Goal: Find specific page/section: Find specific page/section

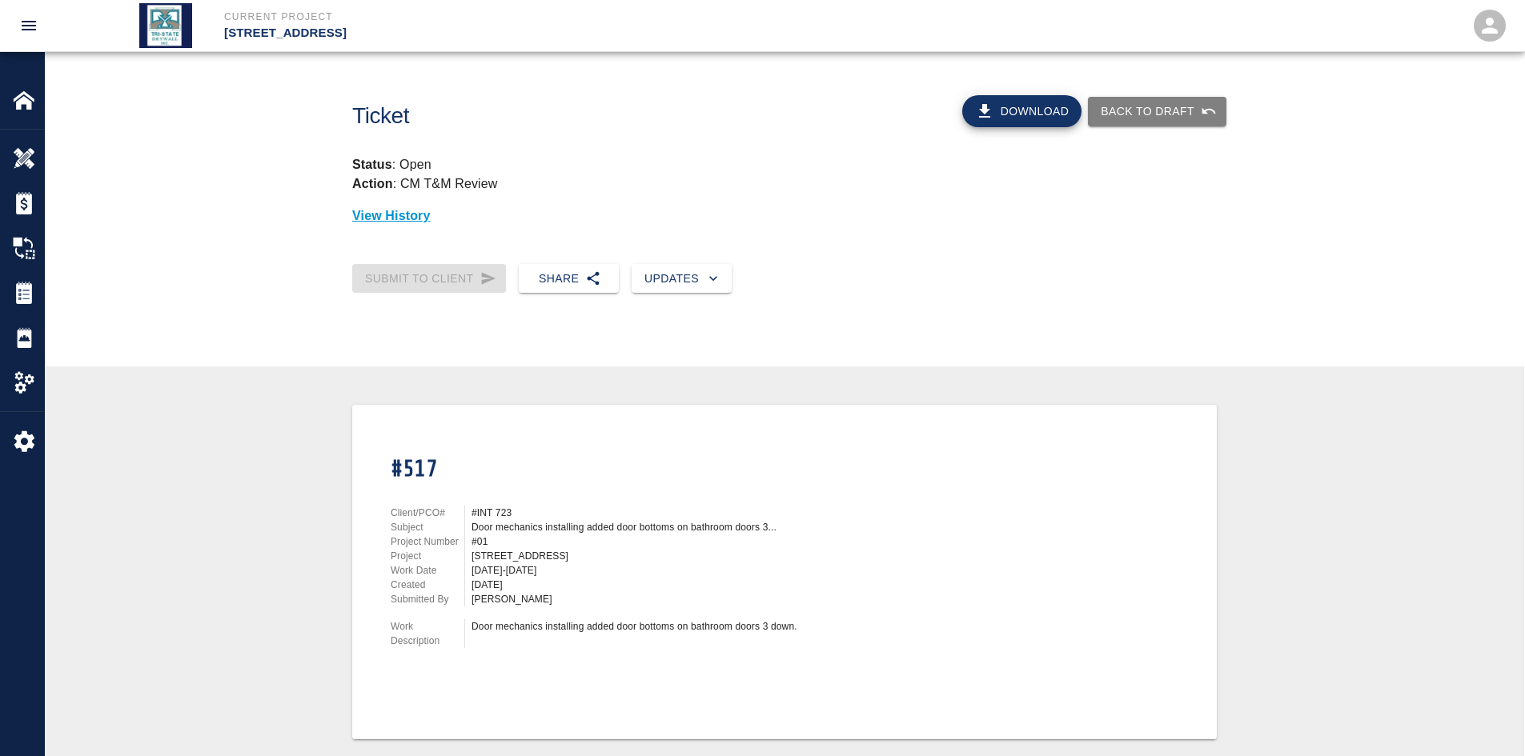
scroll to position [400, 0]
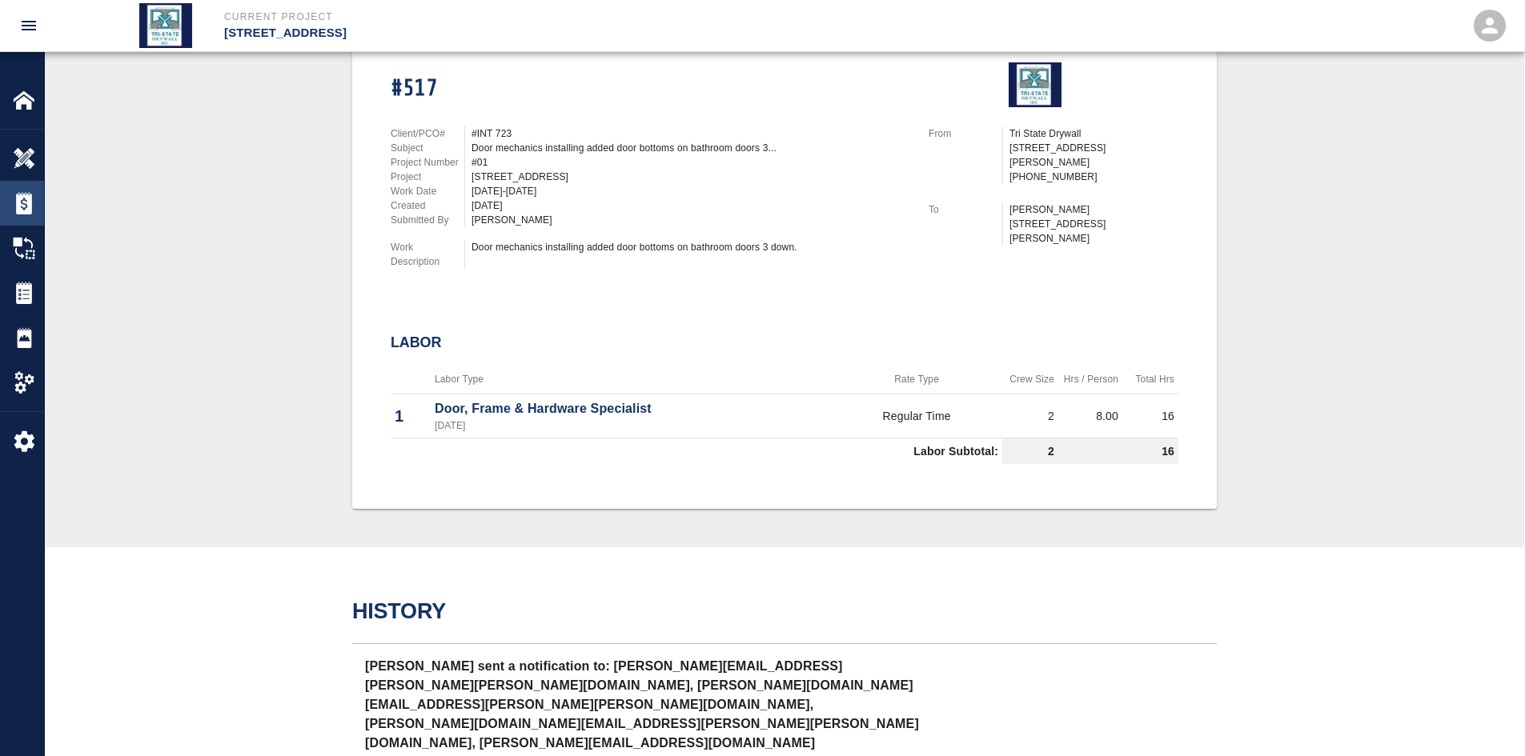
click at [35, 209] on div at bounding box center [35, 203] width 45 height 22
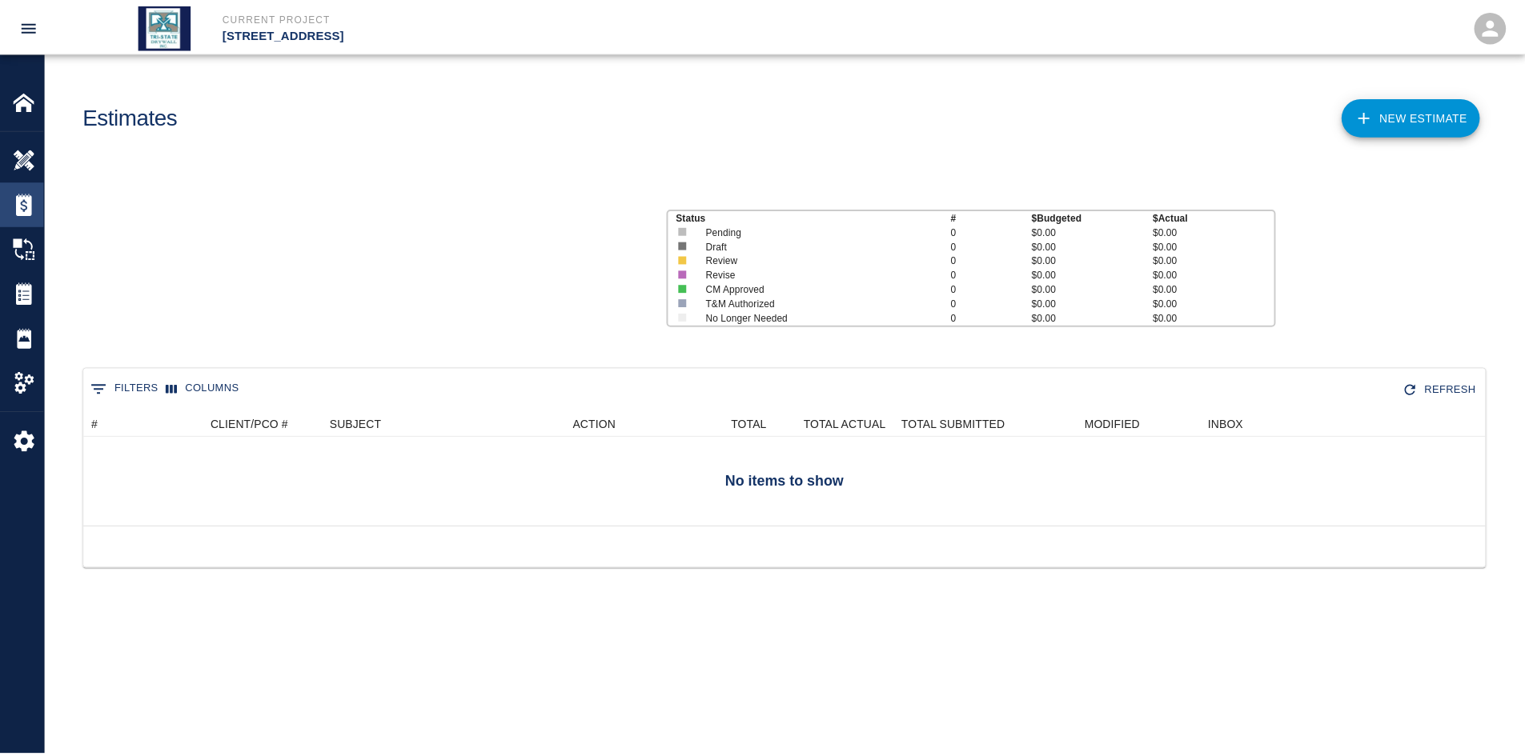
scroll to position [103, 1401]
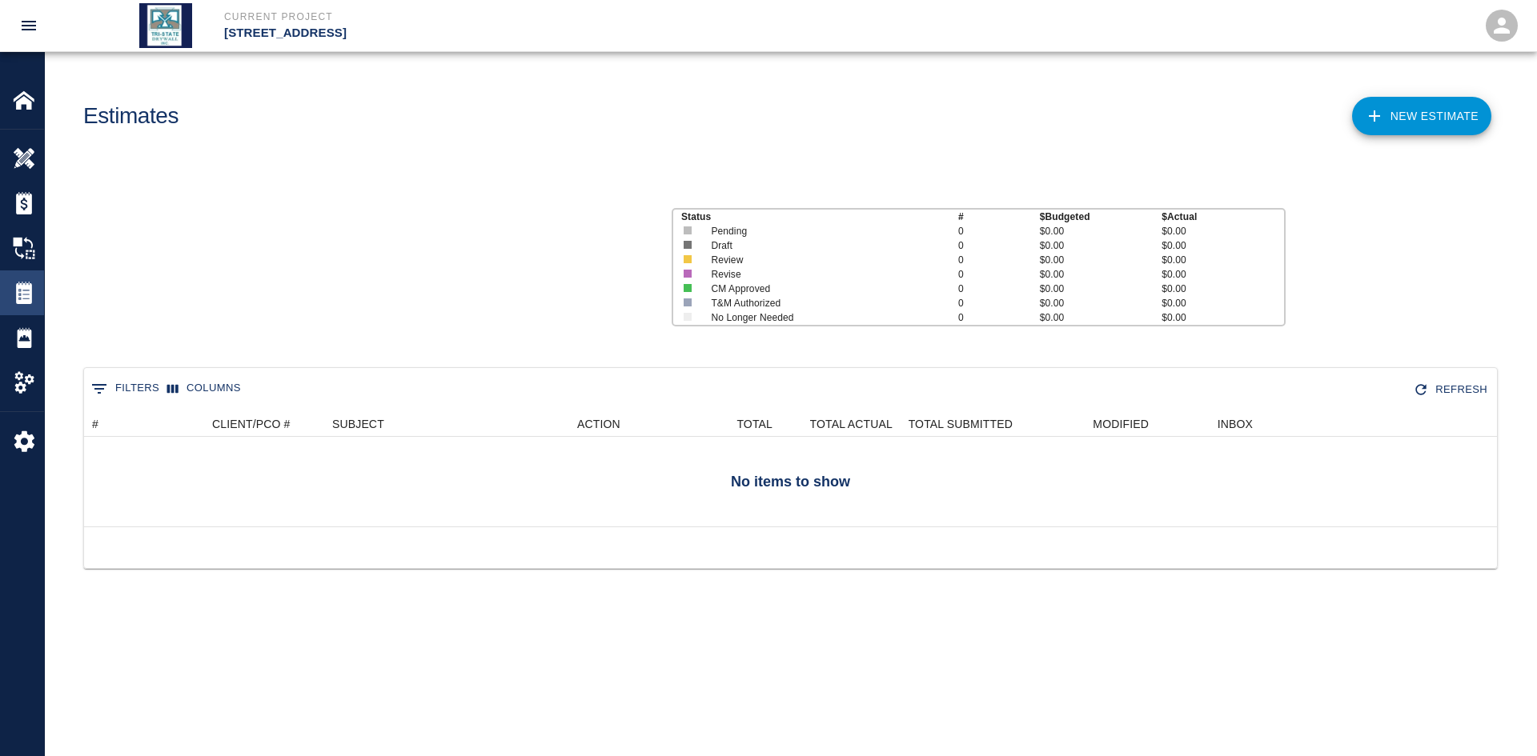
click at [25, 300] on img at bounding box center [24, 293] width 22 height 22
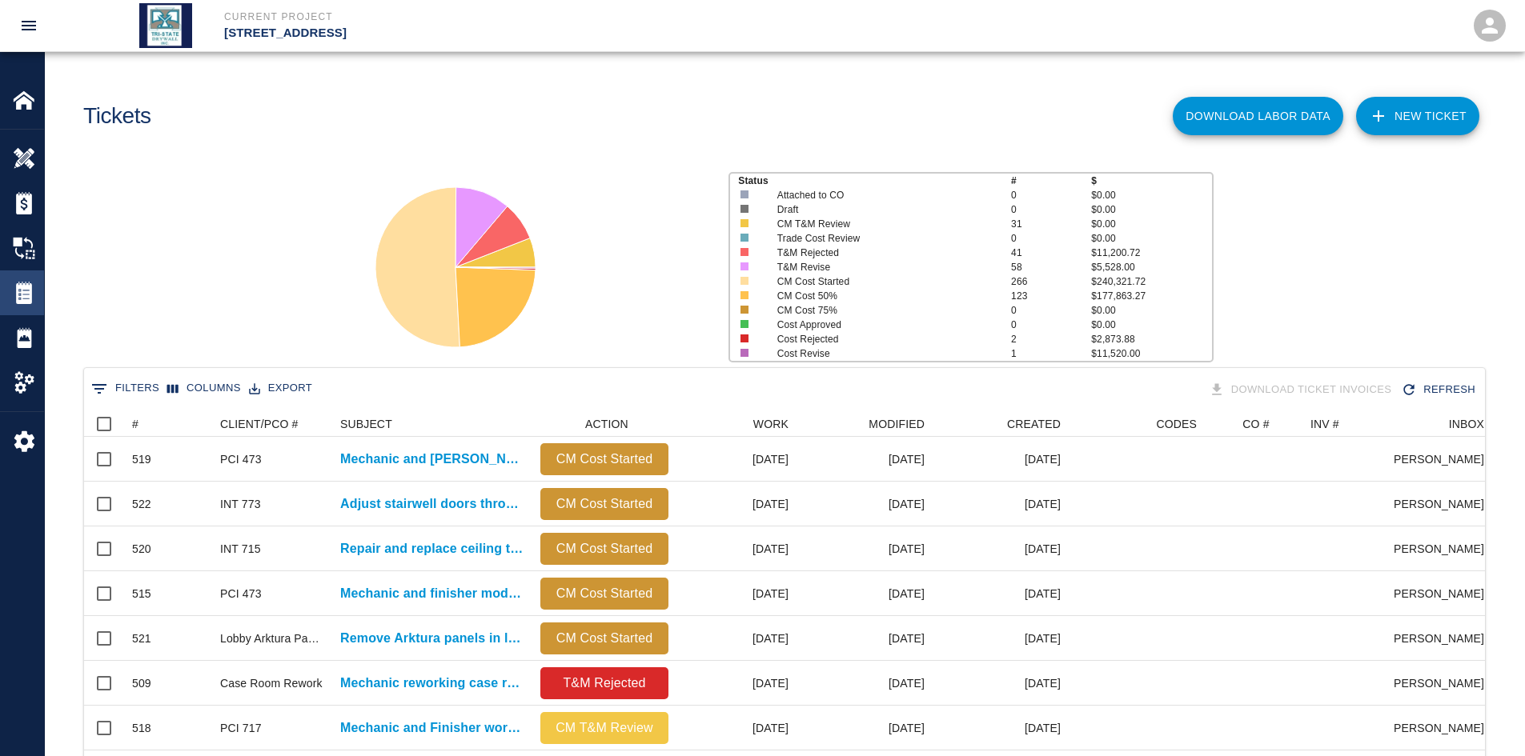
scroll to position [922, 1389]
click at [153, 424] on icon "Sort" at bounding box center [149, 424] width 14 height 14
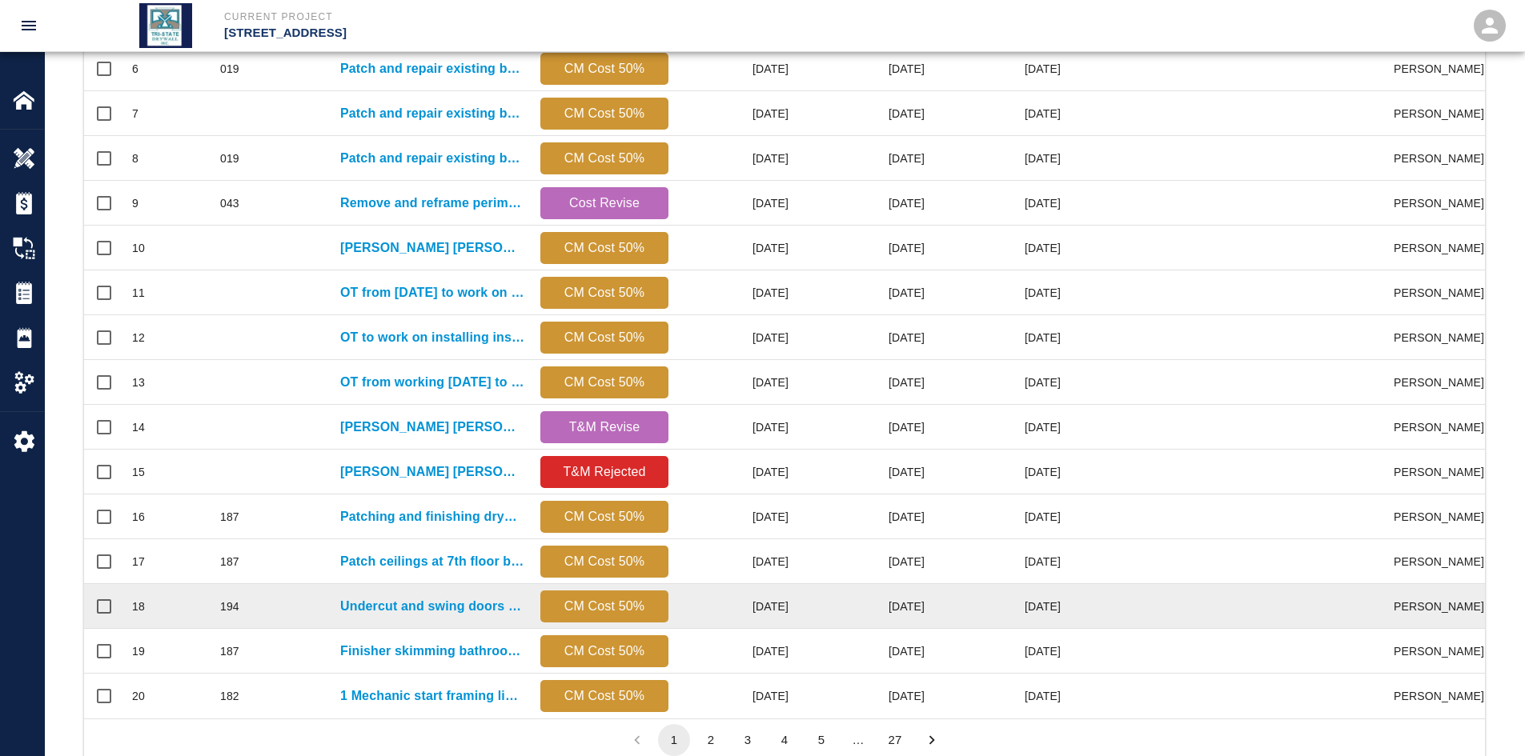
scroll to position [670, 0]
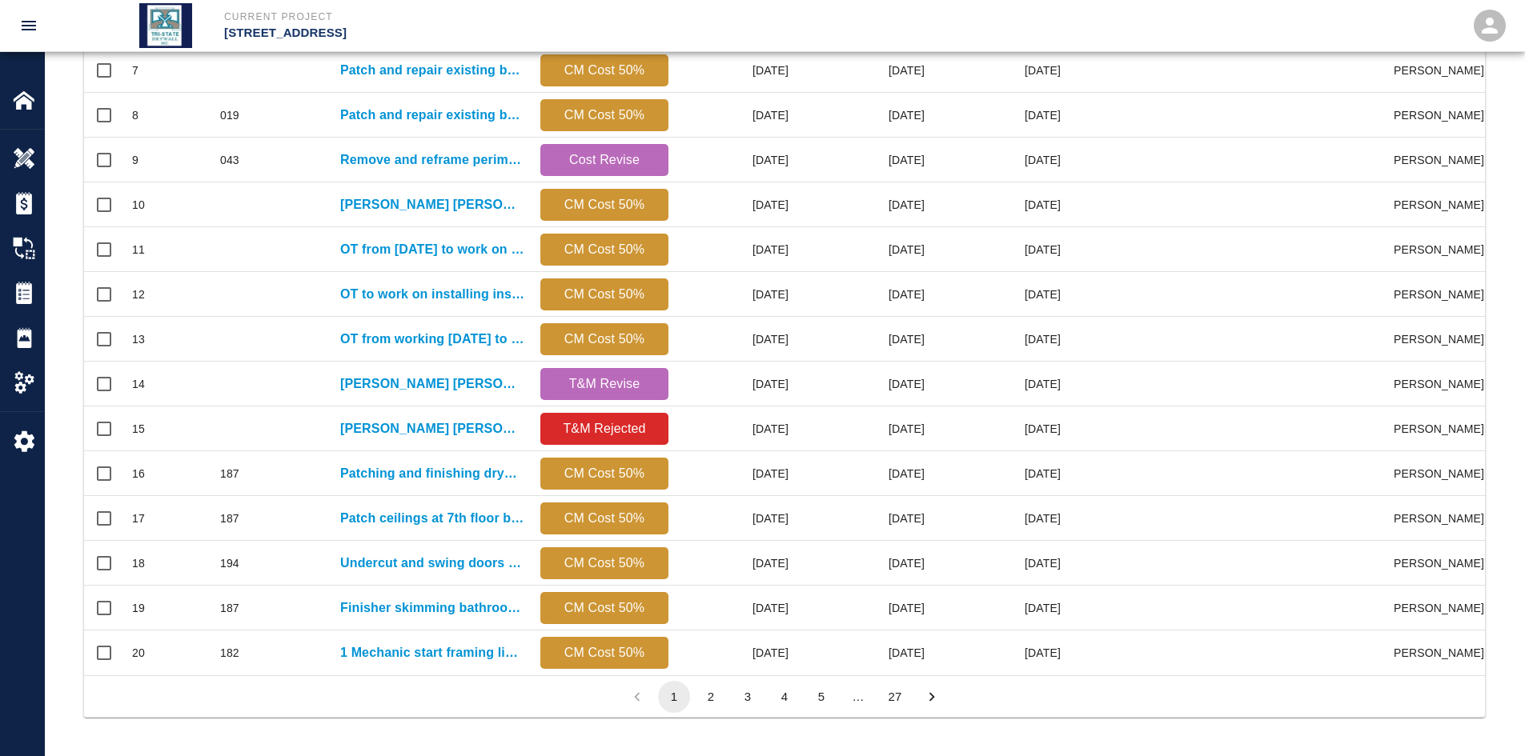
click at [899, 698] on button "27" at bounding box center [895, 697] width 32 height 32
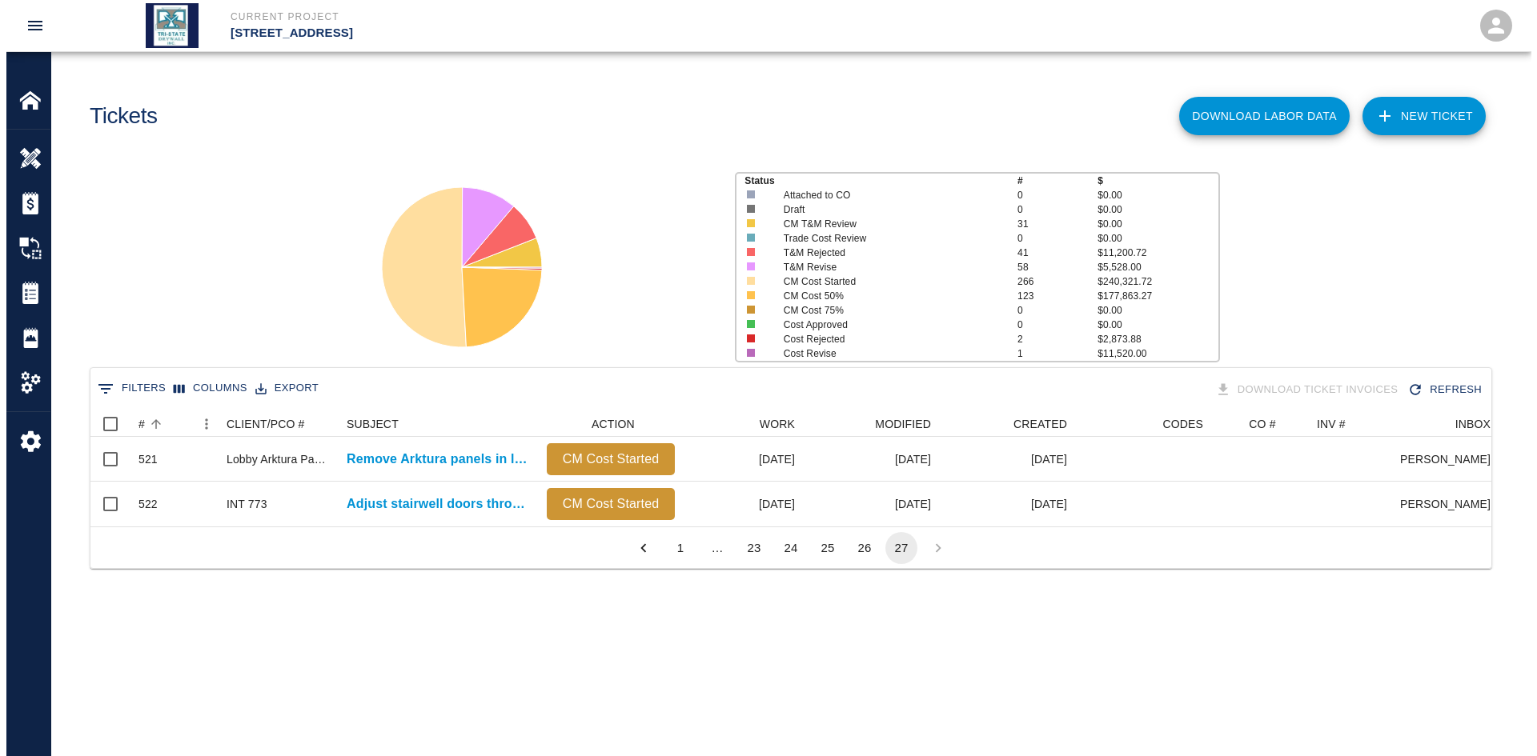
scroll to position [13, 13]
